Goal: Task Accomplishment & Management: Manage account settings

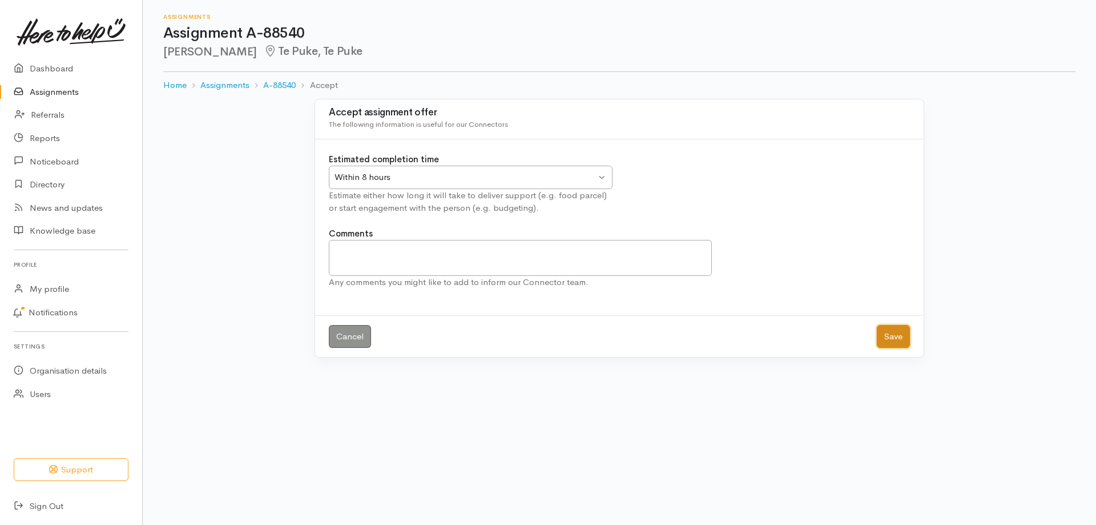
click at [897, 336] on button "Save" at bounding box center [893, 336] width 33 height 23
